Goal: Transaction & Acquisition: Purchase product/service

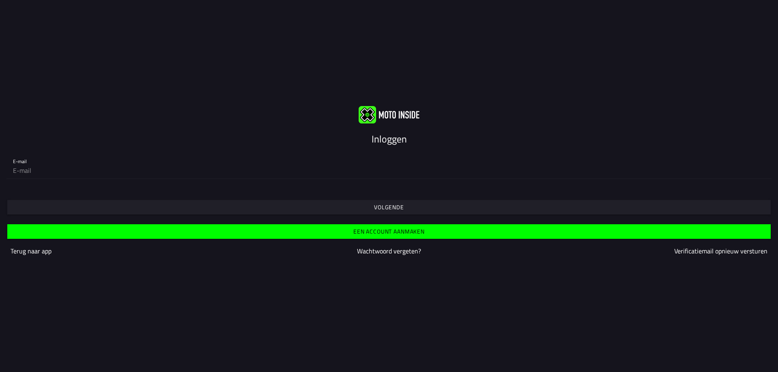
click at [29, 186] on div "Volgende" at bounding box center [389, 200] width 778 height 29
click at [28, 189] on div "Volgende" at bounding box center [389, 200] width 778 height 29
click at [77, 175] on input "email" at bounding box center [389, 170] width 752 height 16
type input "willems.mill@gmail.com"
click at [0, 0] on slot "Volgende" at bounding box center [0, 0] width 0 height 0
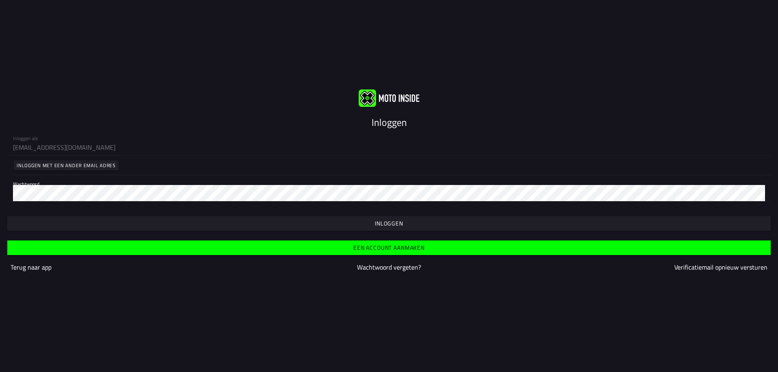
click at [0, 0] on slot "Inloggen" at bounding box center [0, 0] width 0 height 0
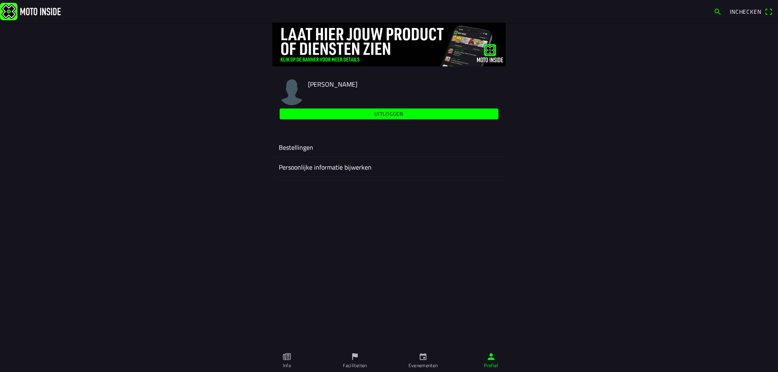
click at [303, 146] on ion-label "Bestellingen" at bounding box center [389, 148] width 220 height 10
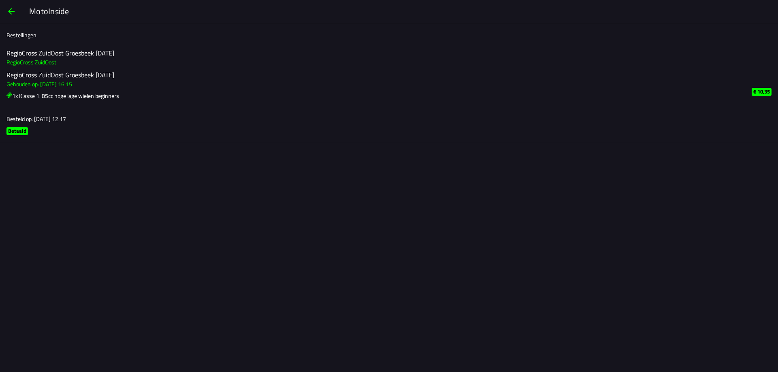
click at [15, 11] on span "button" at bounding box center [11, 11] width 10 height 19
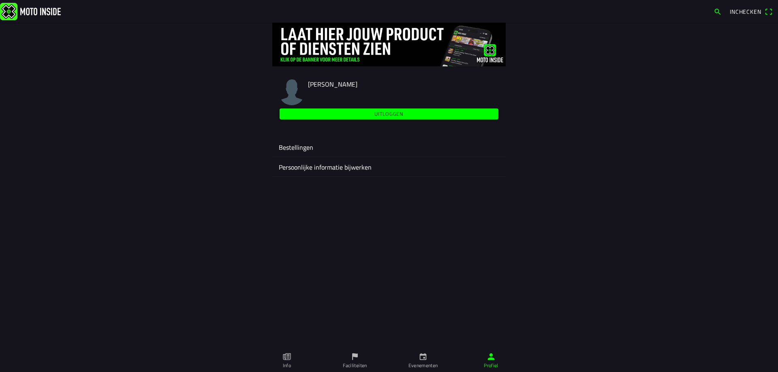
click at [23, 11] on img at bounding box center [30, 10] width 61 height 17
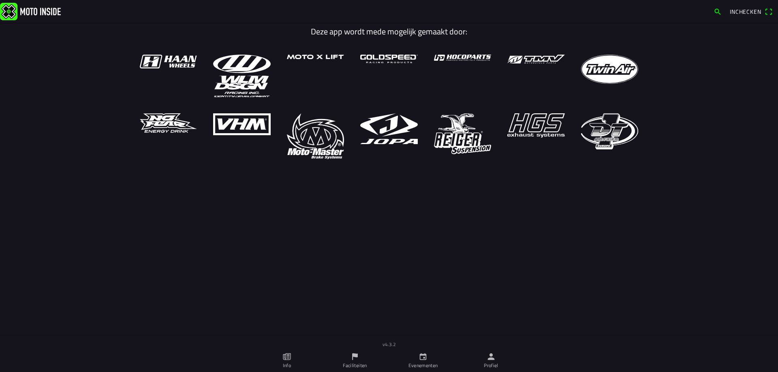
click at [424, 361] on icon "calendar" at bounding box center [422, 356] width 9 height 9
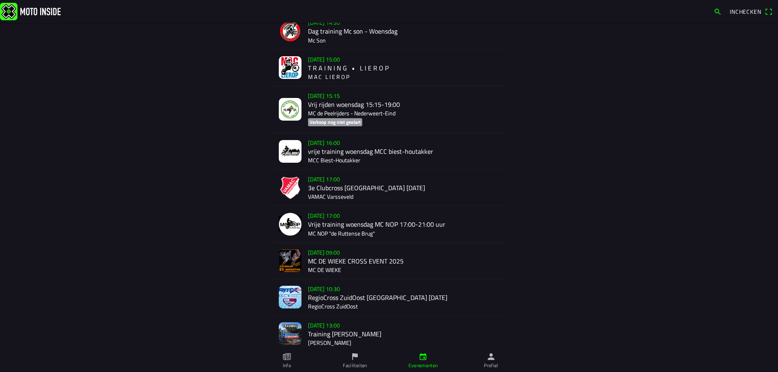
scroll to position [162, 0]
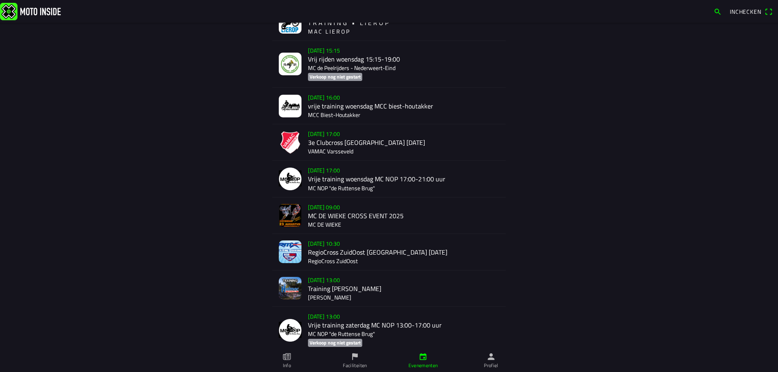
click at [328, 245] on div "za 23 aug. - 10:30 RegioCross ZuidOost Stevensbeek 23-08-25 RegioCross ZuidOost" at bounding box center [403, 252] width 191 height 36
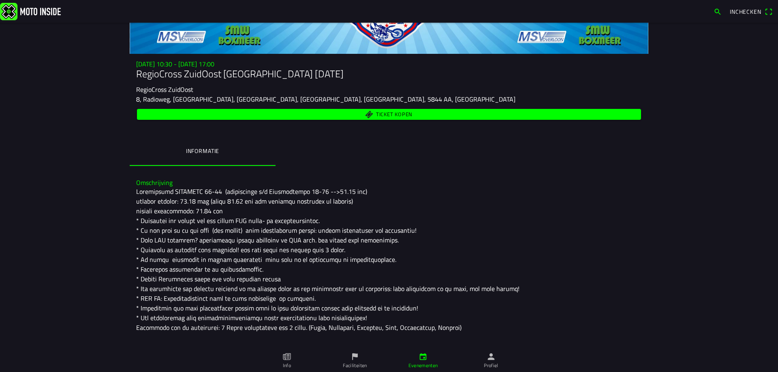
scroll to position [81, 0]
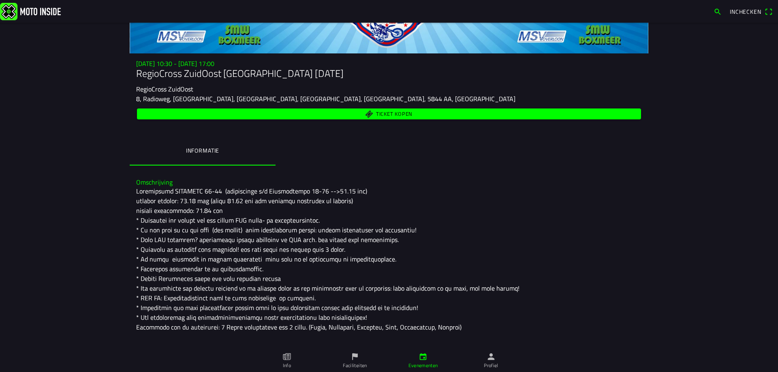
click at [379, 111] on span "Ticket kopen" at bounding box center [394, 113] width 36 height 5
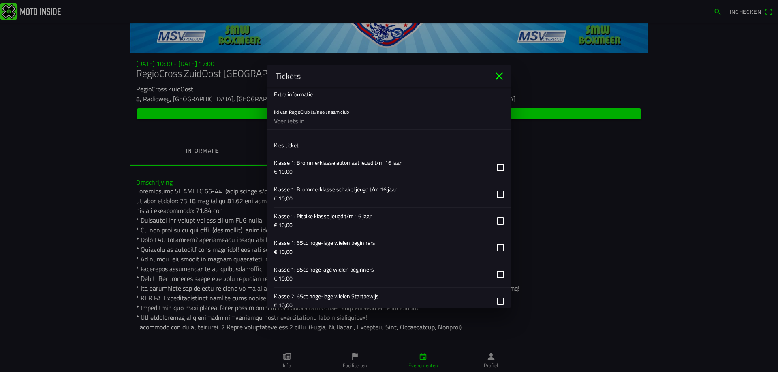
scroll to position [284, 0]
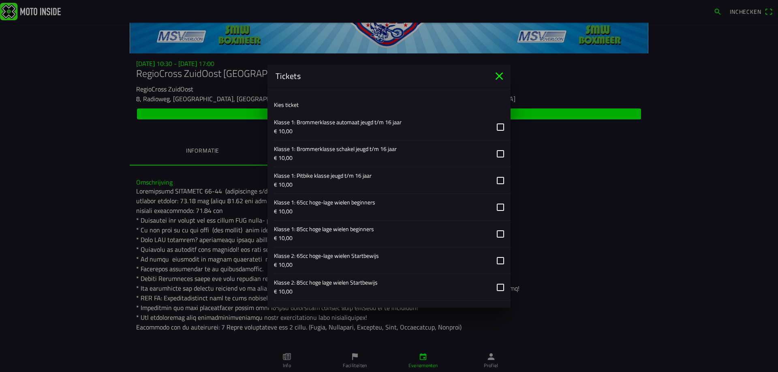
click at [495, 233] on button "button" at bounding box center [392, 234] width 237 height 26
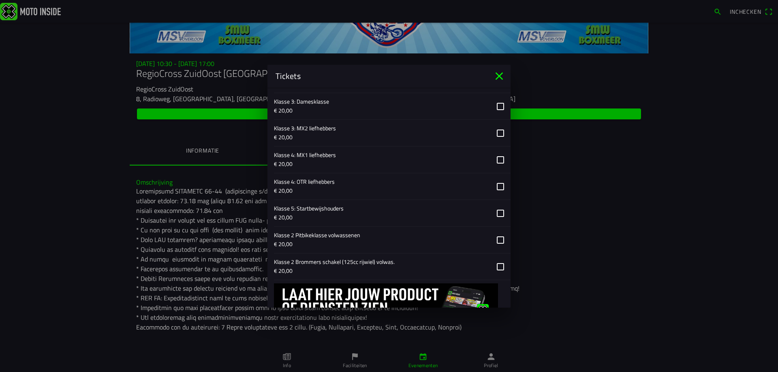
scroll to position [585, 0]
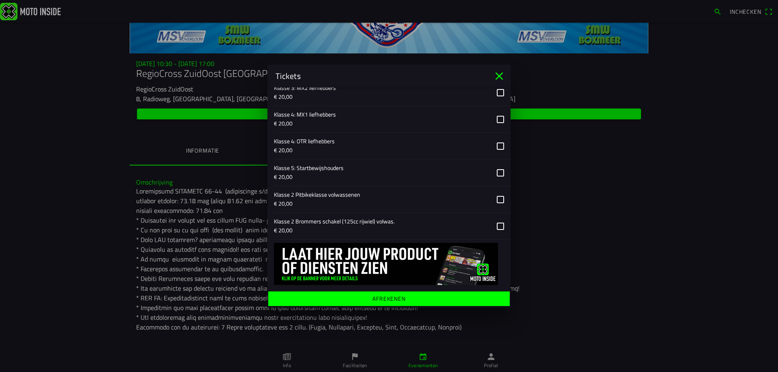
click at [392, 296] on ion-label "Afrekenen" at bounding box center [388, 299] width 33 height 6
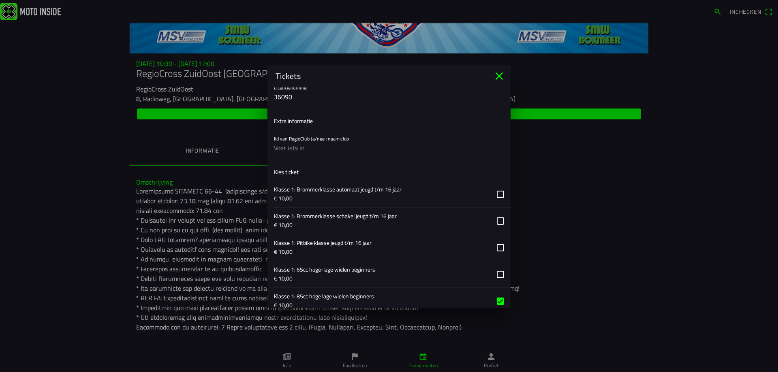
scroll to position [221, 0]
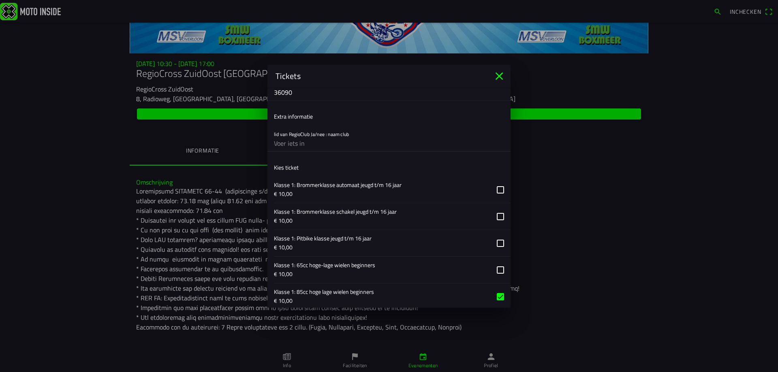
click at [316, 144] on input "text" at bounding box center [389, 143] width 230 height 16
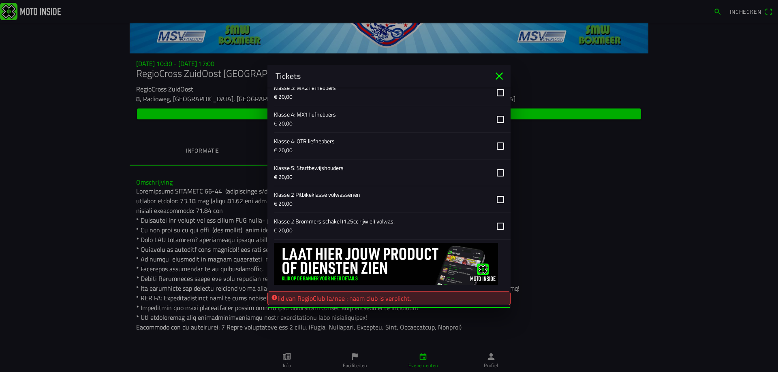
scroll to position [601, 0]
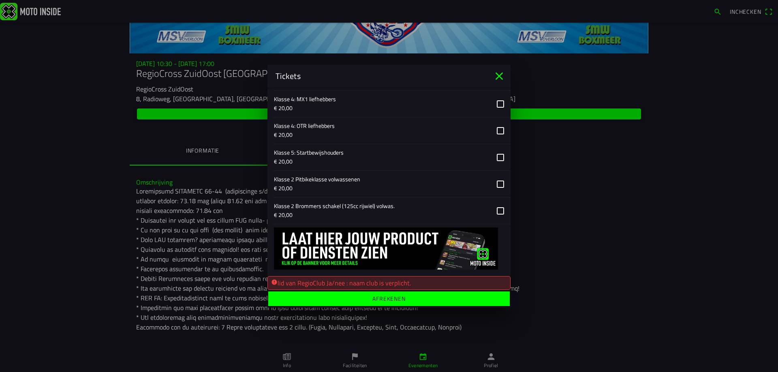
type input "de zandhazen"
click at [382, 299] on ion-label "Afrekenen" at bounding box center [388, 299] width 33 height 6
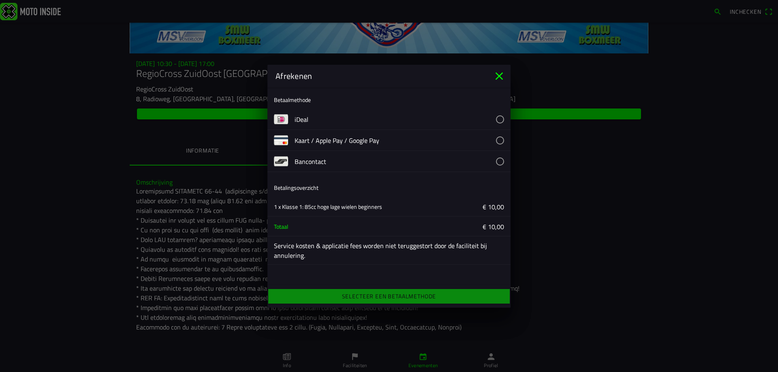
click at [301, 117] on button "button" at bounding box center [402, 119] width 216 height 21
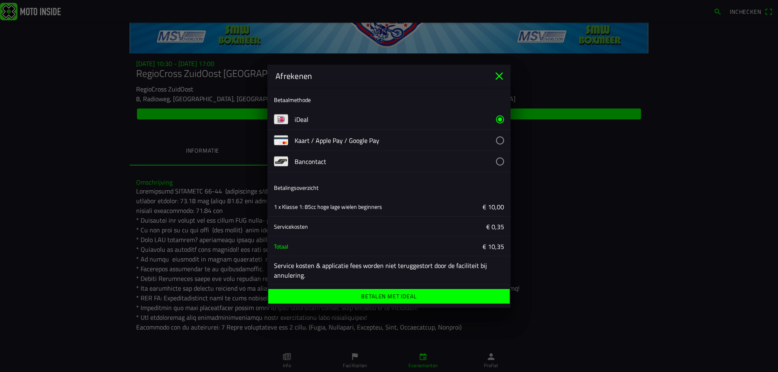
click at [406, 294] on ion-label "Betalen met iDeal" at bounding box center [388, 297] width 55 height 6
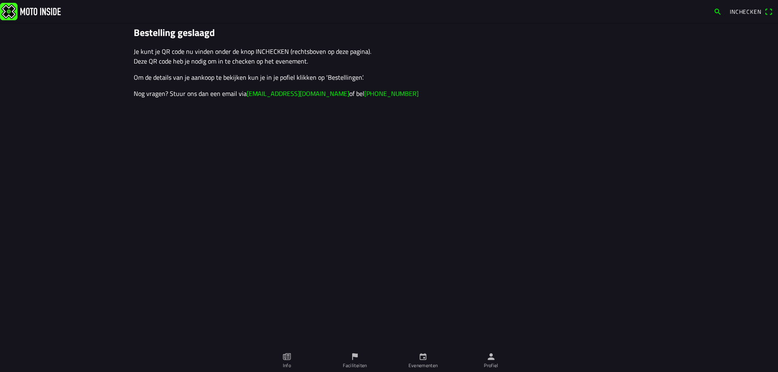
click at [746, 9] on span "Inchecken" at bounding box center [745, 11] width 32 height 9
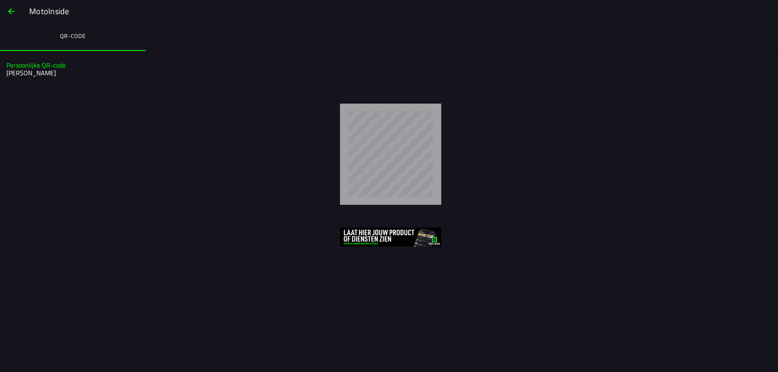
click at [226, 161] on div at bounding box center [390, 154] width 761 height 101
click at [444, 168] on div at bounding box center [390, 154] width 761 height 101
click at [406, 235] on img at bounding box center [390, 237] width 101 height 19
click at [0, 0] on slot "MotoInside" at bounding box center [0, 0] width 0 height 0
click at [11, 7] on span "button" at bounding box center [11, 11] width 10 height 19
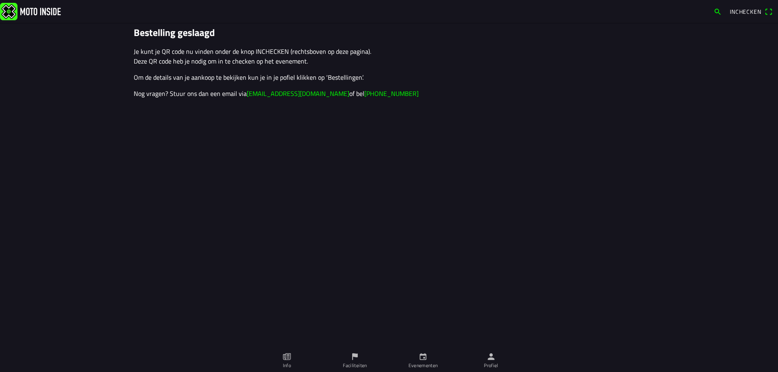
click at [15, 13] on img at bounding box center [30, 10] width 61 height 17
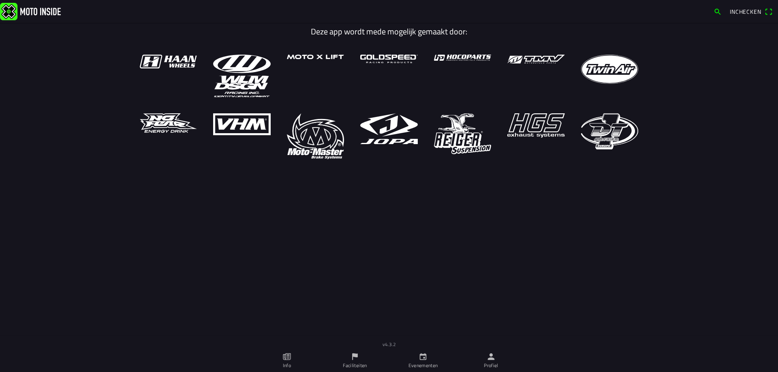
click at [768, 10] on span "Inchecken" at bounding box center [750, 11] width 43 height 13
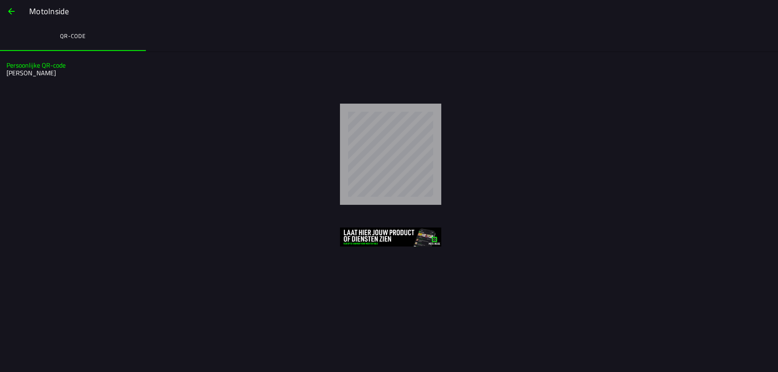
click at [11, 9] on span "button" at bounding box center [11, 11] width 10 height 19
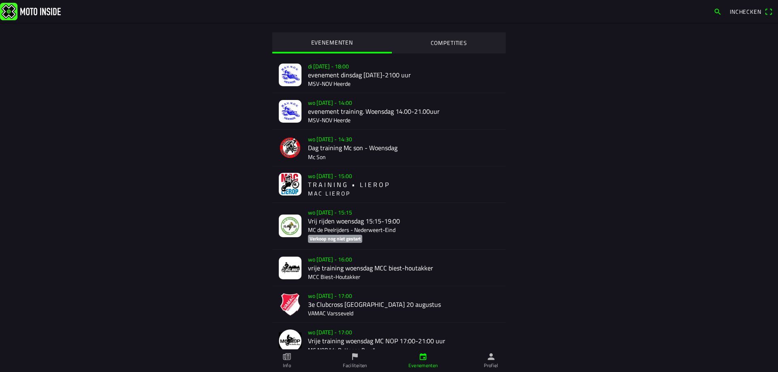
click at [491, 359] on icon "person" at bounding box center [491, 357] width 7 height 7
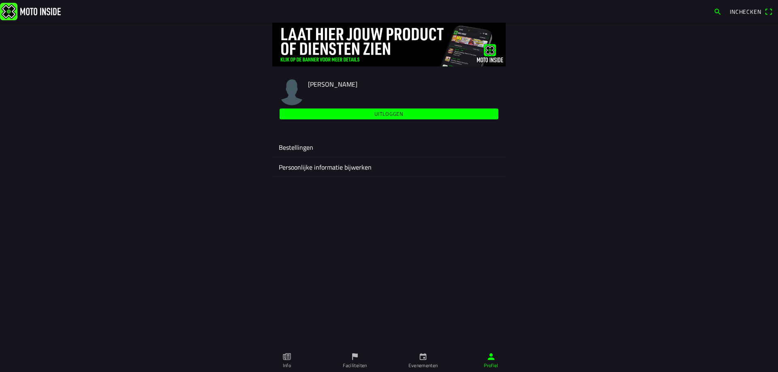
click at [0, 0] on slot "Uitloggen" at bounding box center [0, 0] width 0 height 0
